Goal: Navigation & Orientation: Go to known website

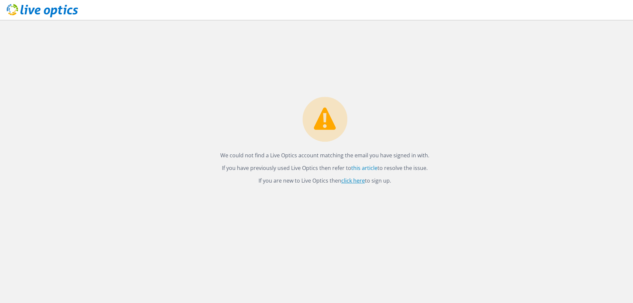
click at [348, 182] on link "click here" at bounding box center [353, 180] width 24 height 7
click at [64, 5] on icon at bounding box center [42, 11] width 71 height 14
